Goal: Task Accomplishment & Management: Manage account settings

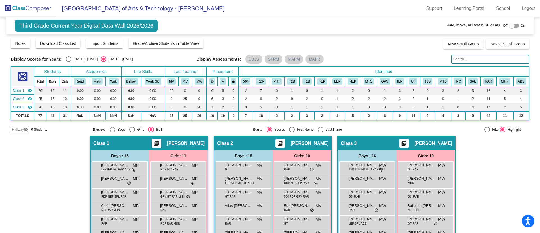
click at [40, 8] on img at bounding box center [28, 8] width 56 height 17
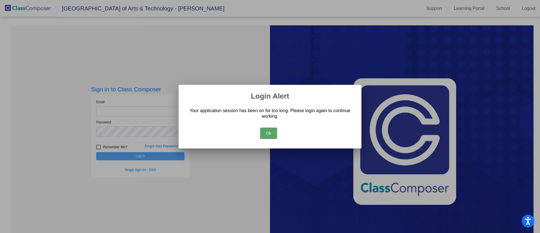
click at [269, 130] on button "Ok" at bounding box center [268, 132] width 17 height 11
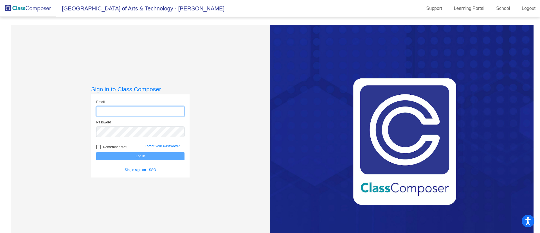
click at [171, 110] on input "email" at bounding box center [140, 111] width 88 height 10
type input "[EMAIL_ADDRESS][DOMAIN_NAME]"
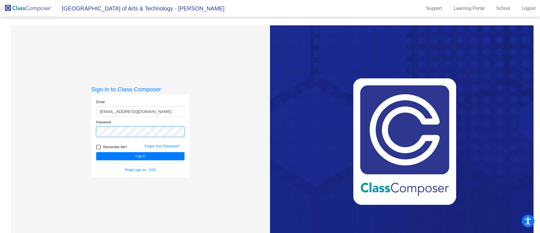
click at [96, 152] on button "Log In" at bounding box center [140, 156] width 88 height 8
